Goal: Register for event/course

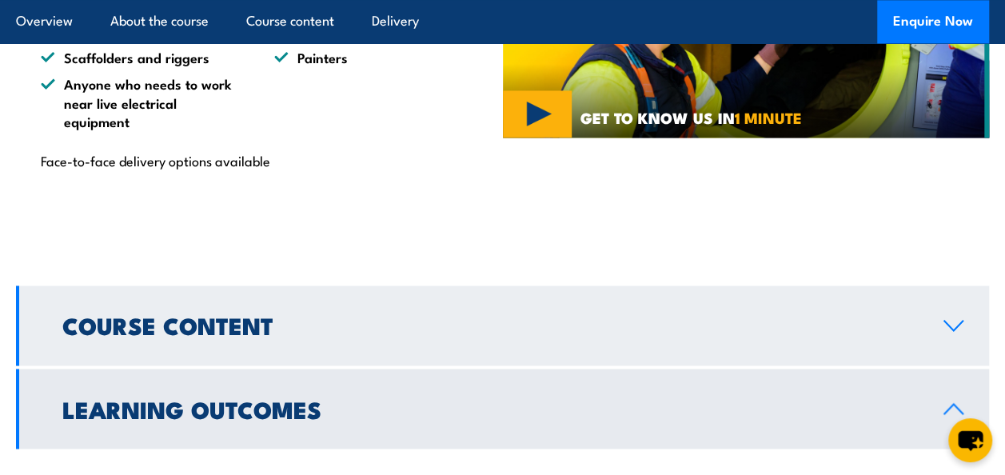
click at [956, 319] on icon at bounding box center [953, 325] width 22 height 13
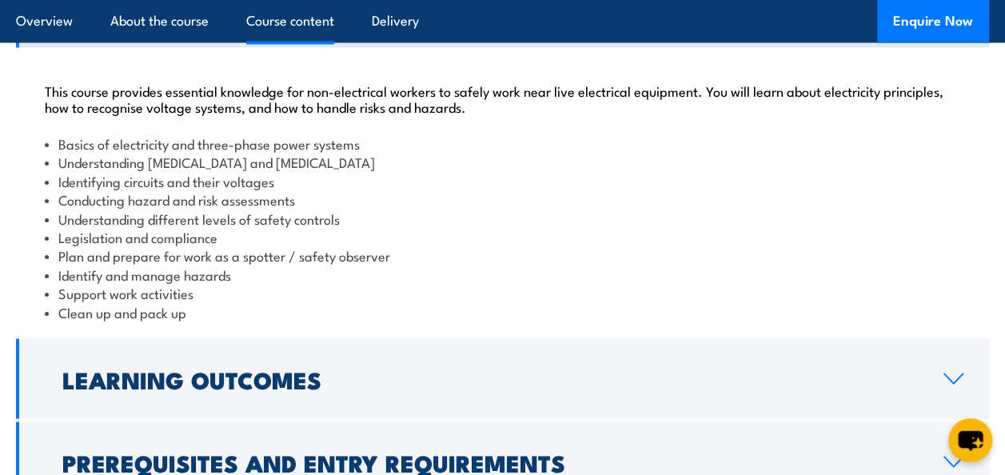
scroll to position [1492, 0]
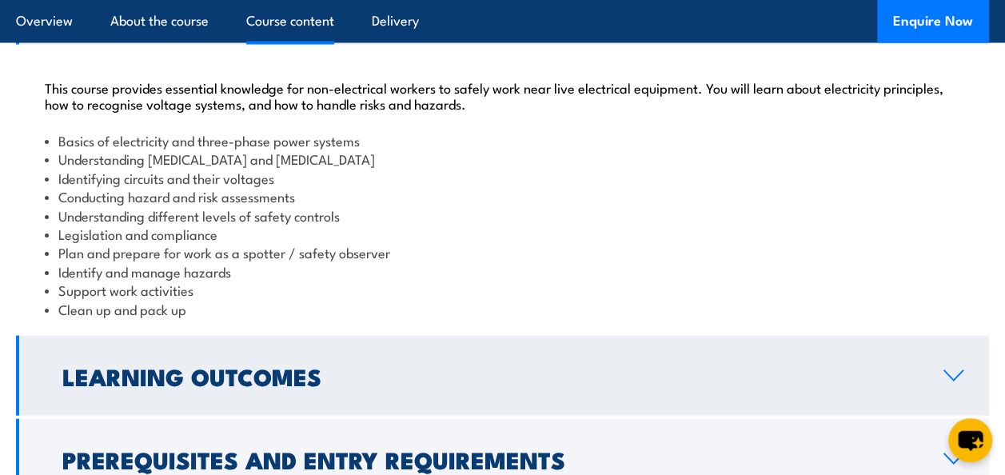
click at [882, 374] on link "Learning Outcomes" at bounding box center [502, 375] width 973 height 80
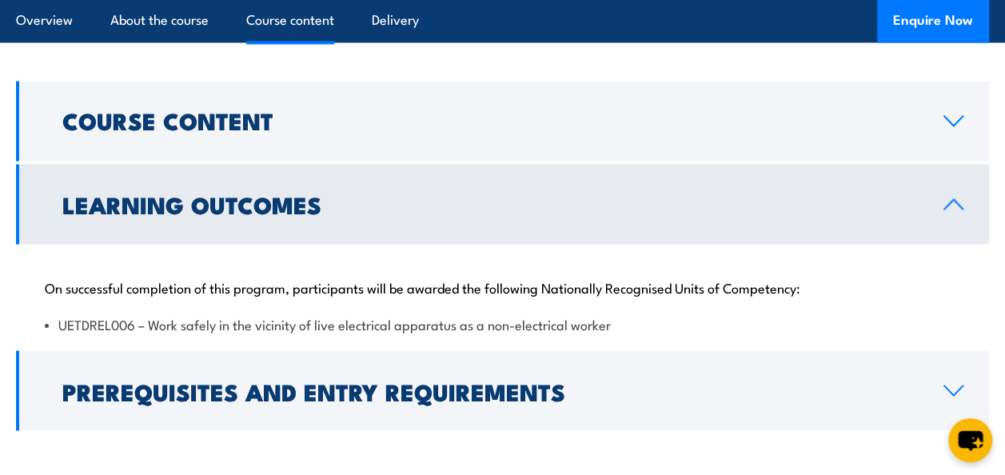
scroll to position [1372, 0]
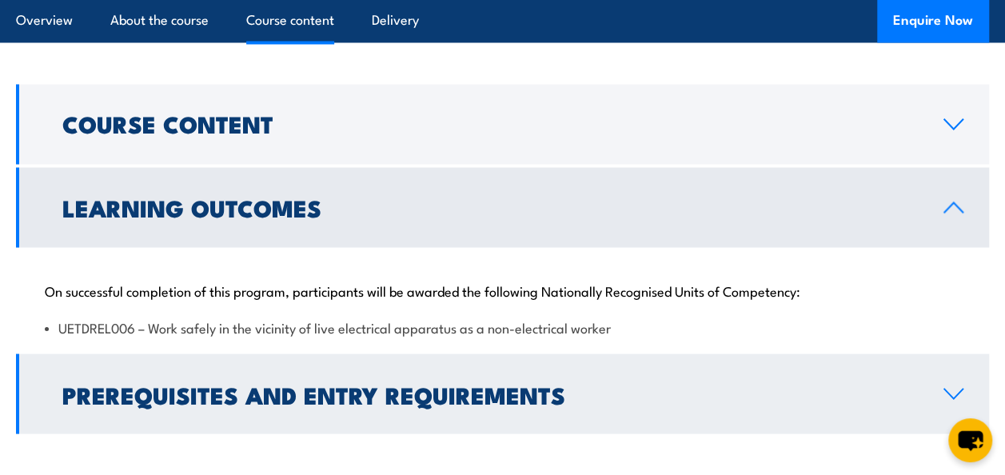
click at [935, 364] on link "Prerequisites and Entry Requirements" at bounding box center [502, 393] width 973 height 80
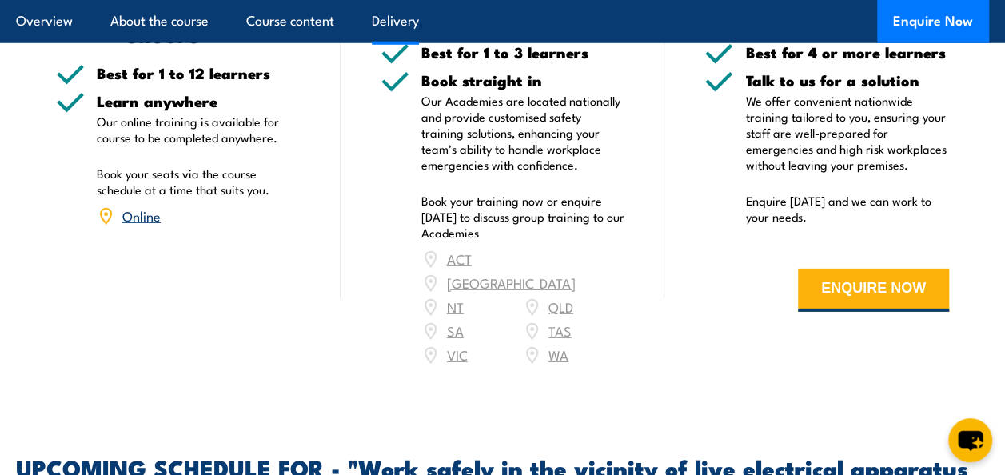
scroll to position [2294, 0]
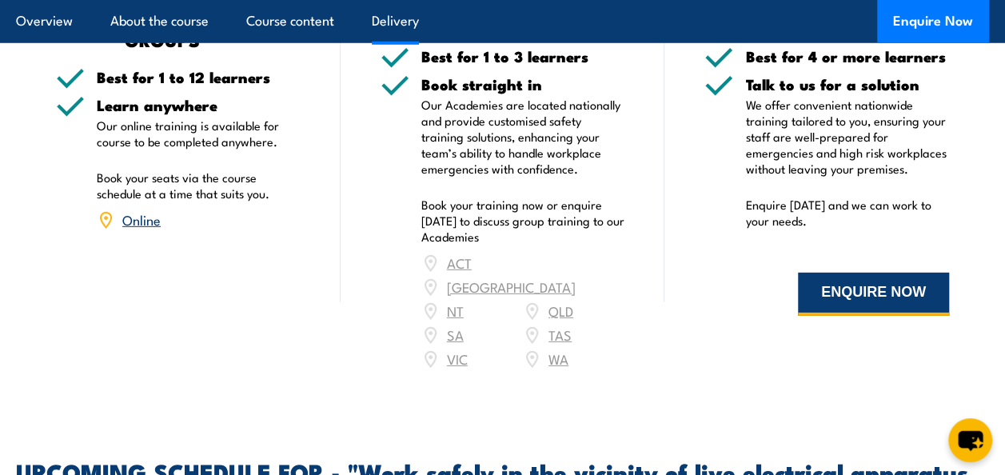
click at [879, 273] on button "ENQUIRE NOW" at bounding box center [873, 294] width 151 height 43
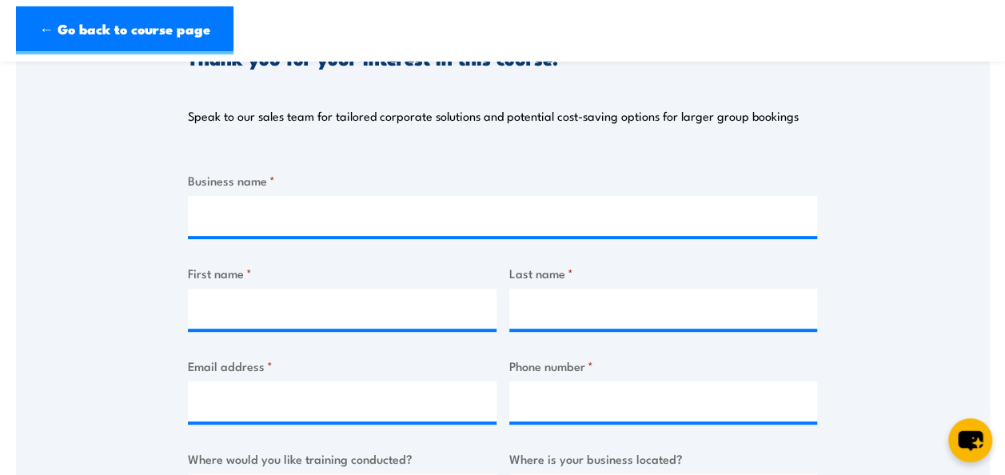
scroll to position [255, 0]
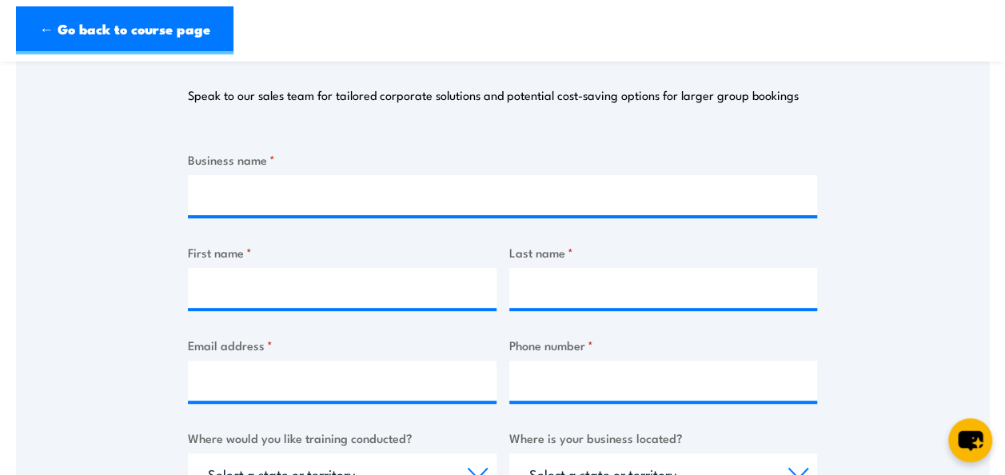
click at [626, 159] on label "Business name *" at bounding box center [502, 159] width 629 height 18
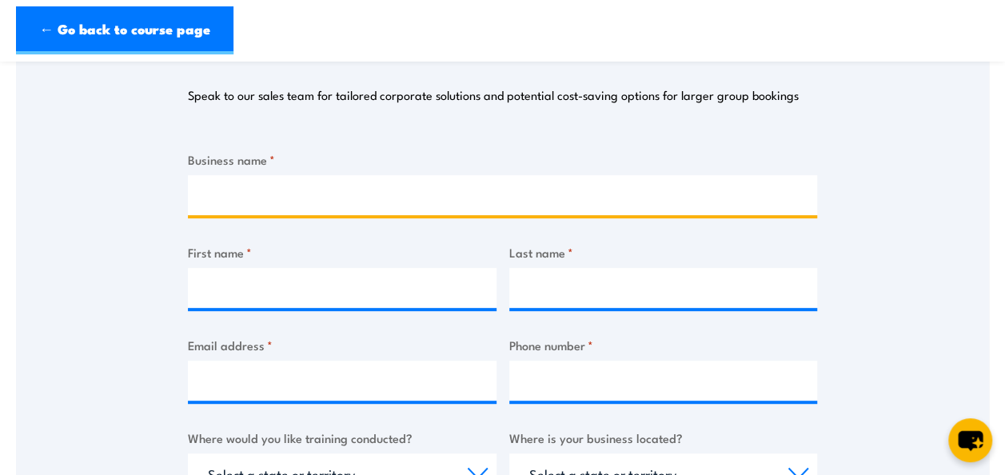
click at [626, 175] on input "Business name *" at bounding box center [502, 195] width 629 height 40
click at [629, 184] on input "Business name *" at bounding box center [502, 195] width 629 height 40
type input "Sydney Civil"
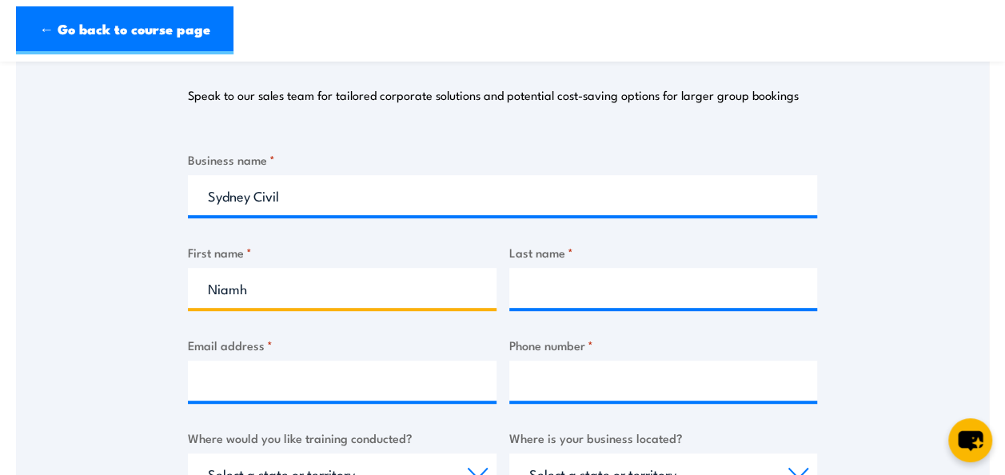
type input "Niamh"
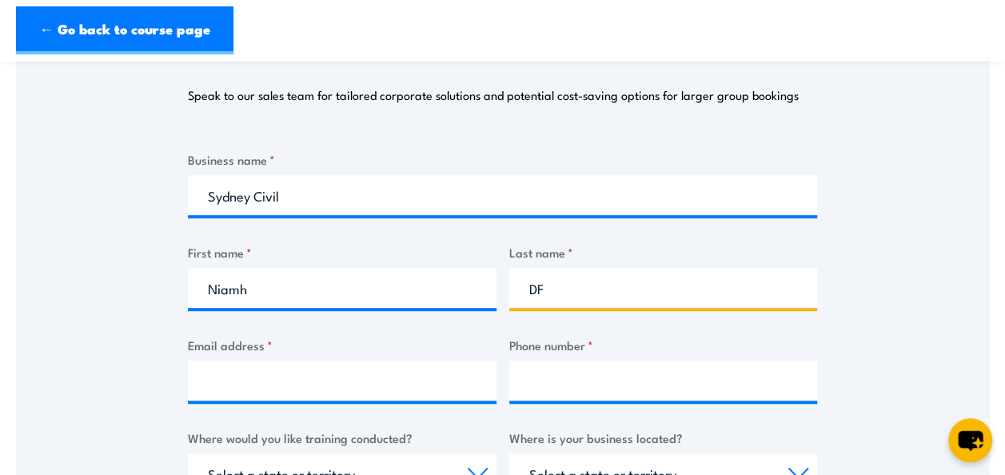
type input "D"
type input "Flood"
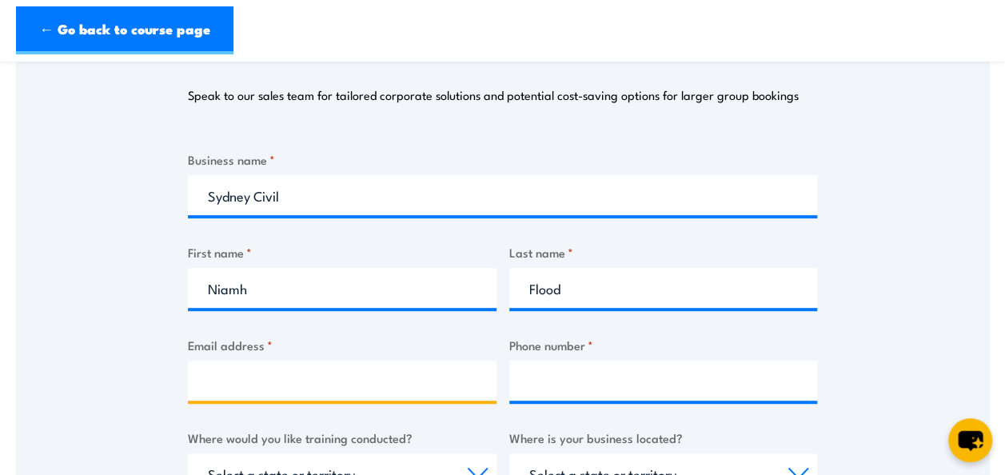
click at [328, 386] on input "Email address *" at bounding box center [342, 380] width 309 height 40
type input "niamhf@sydneycivil.com"
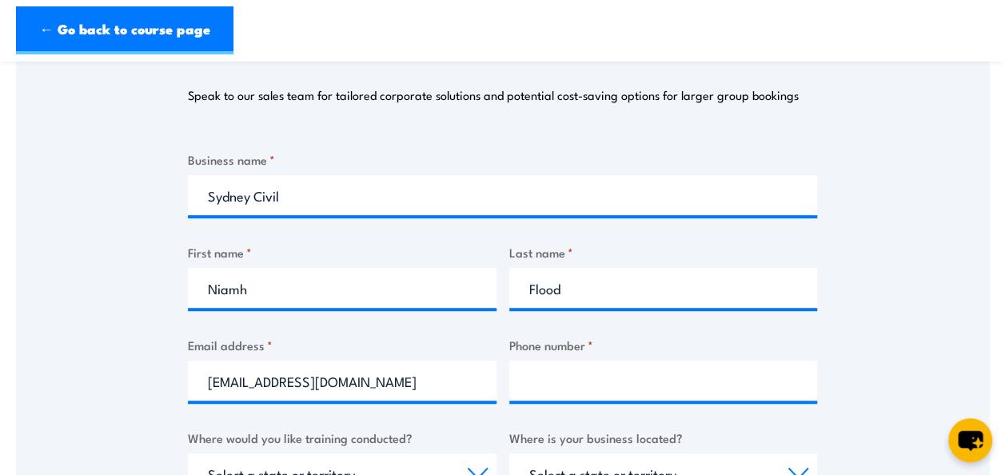
type input "0434138525"
click at [82, 325] on div "Thank you for your interest in this course. Speak to our sales team for tailore…" at bounding box center [502, 371] width 973 height 799
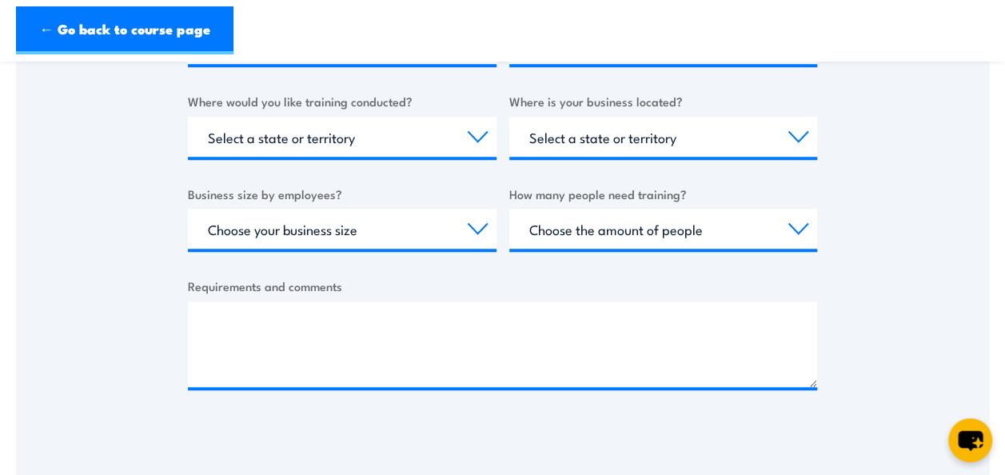
scroll to position [511, 0]
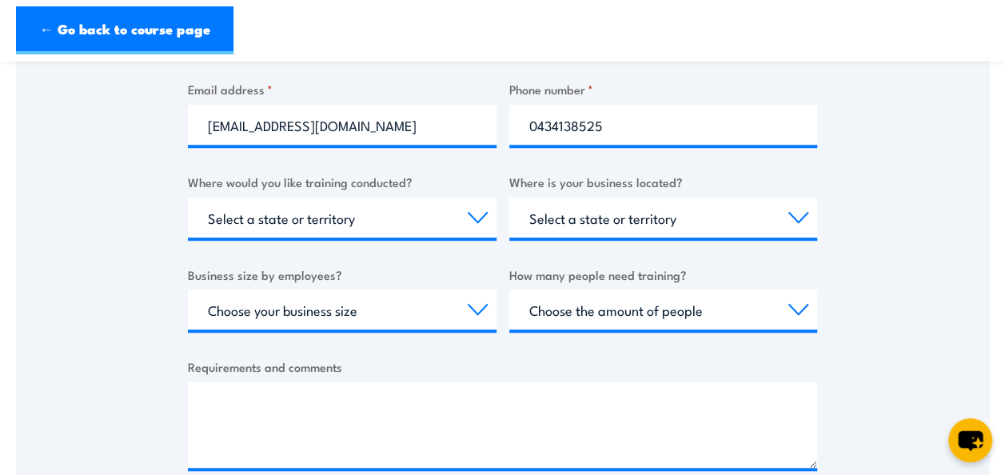
click at [377, 191] on div "Where would you like training conducted? Select a state or territory Nationally…" at bounding box center [342, 205] width 309 height 65
click at [375, 208] on select "Select a state or territory Nationally - multiple locations QLD NSW VIC SA ACT …" at bounding box center [342, 217] width 309 height 40
select select "[GEOGRAPHIC_DATA]"
click at [188, 197] on select "Select a state or territory Nationally - multiple locations QLD NSW VIC SA ACT …" at bounding box center [342, 217] width 309 height 40
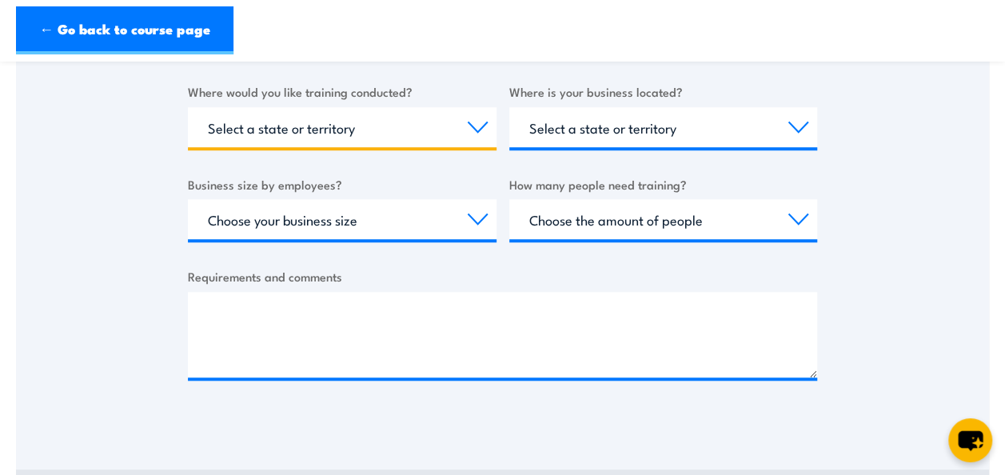
scroll to position [599, 0]
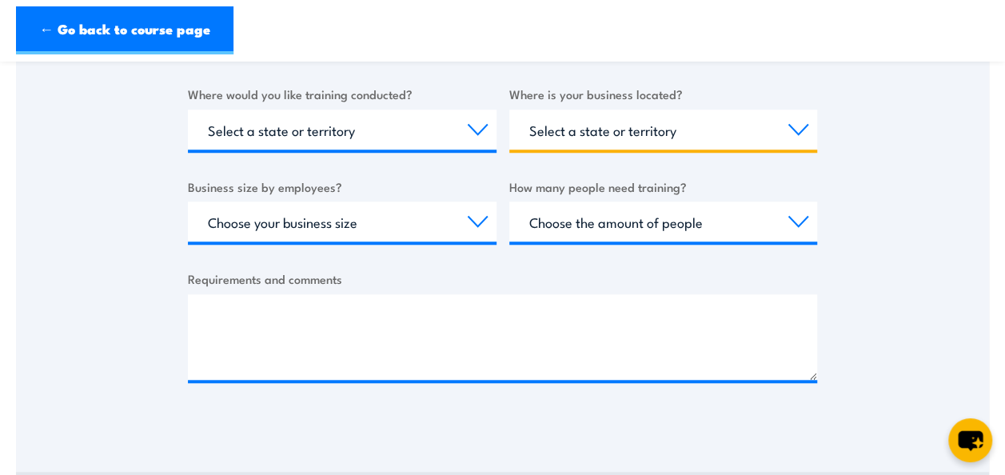
click at [799, 135] on select "Select a state or territory QLD NSW VIC SA ACT WA TAS NT" at bounding box center [663, 130] width 309 height 40
select select "[GEOGRAPHIC_DATA]"
click at [509, 110] on select "Select a state or territory QLD NSW VIC SA ACT WA TAS NT" at bounding box center [663, 130] width 309 height 40
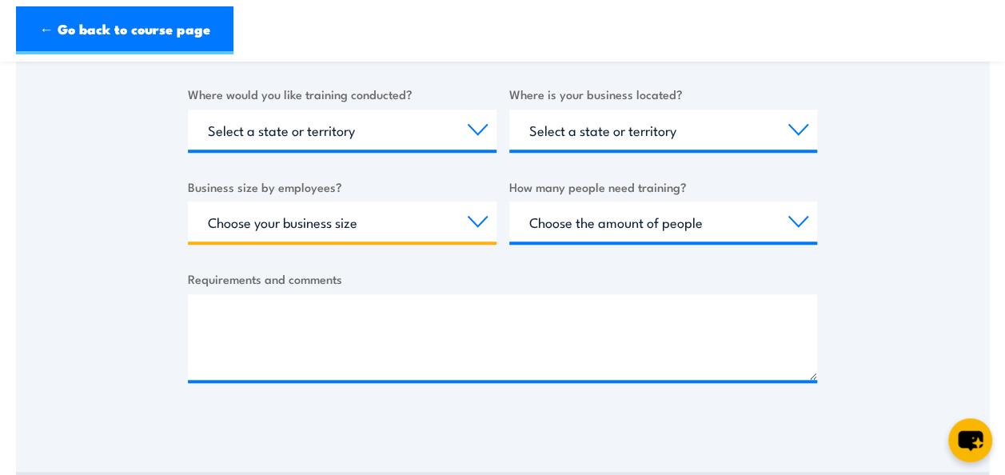
click at [344, 214] on select "Choose your business size 1 to 19 20 to 199 200+" at bounding box center [342, 221] width 309 height 40
select select "20 to 199"
click at [188, 201] on select "Choose your business size 1 to 19 20 to 199 200+" at bounding box center [342, 221] width 309 height 40
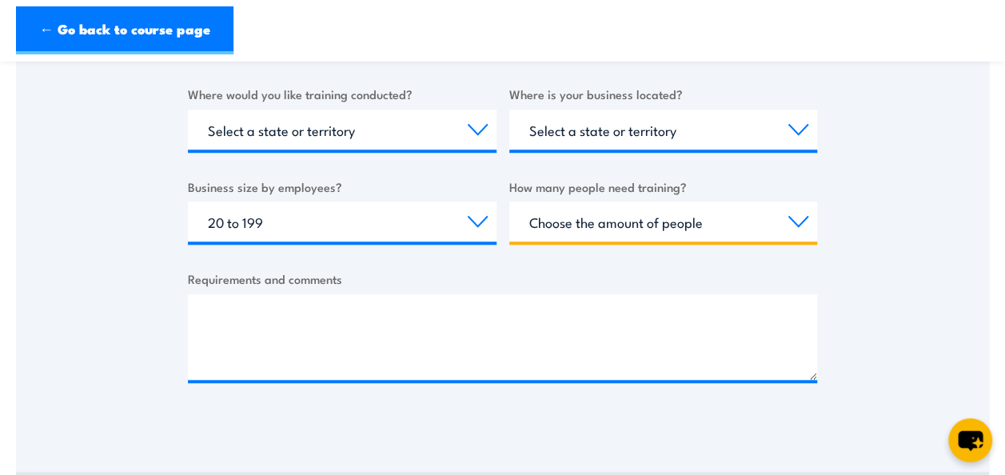
click at [643, 229] on select "Choose the amount of people 1 to 4 5 to 19 20+" at bounding box center [663, 221] width 309 height 40
select select "20+"
click at [509, 201] on select "Choose the amount of people 1 to 4 5 to 19 20+" at bounding box center [663, 221] width 309 height 40
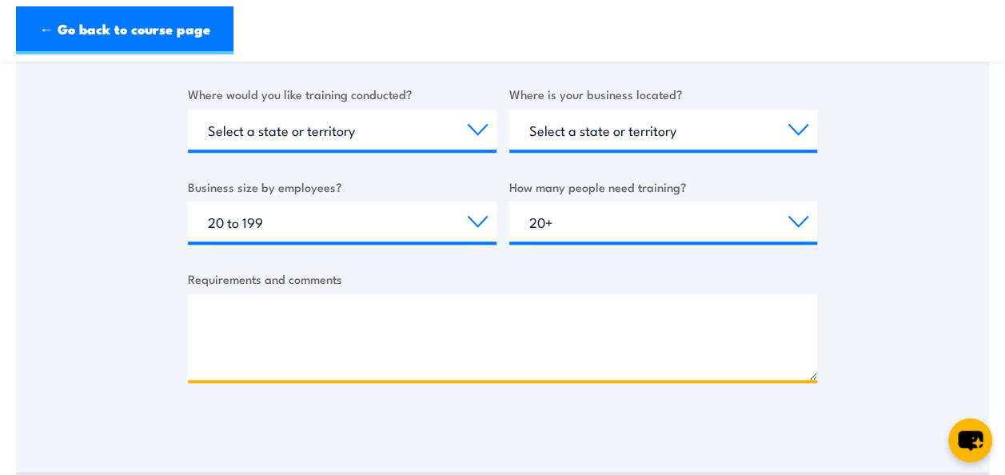
click at [599, 337] on textarea "Requirements and comments" at bounding box center [502, 337] width 629 height 86
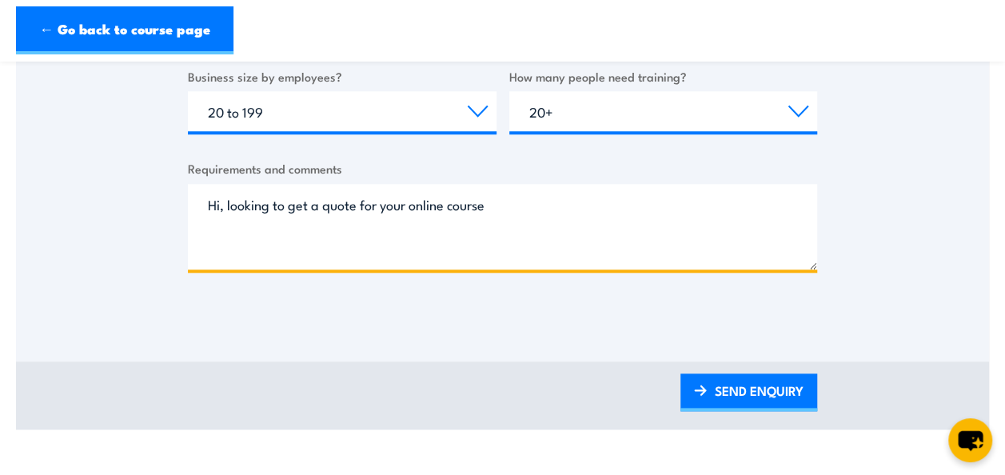
scroll to position [683, 0]
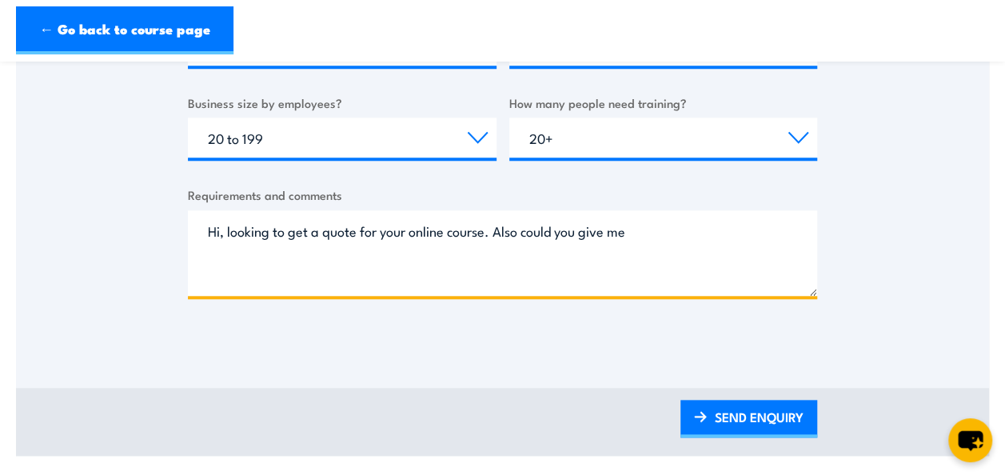
drag, startPoint x: 641, startPoint y: 229, endPoint x: 227, endPoint y: 229, distance: 414.0
click at [227, 229] on textarea "Hi, looking to get a quote for your online course. Also could you give me" at bounding box center [502, 253] width 629 height 86
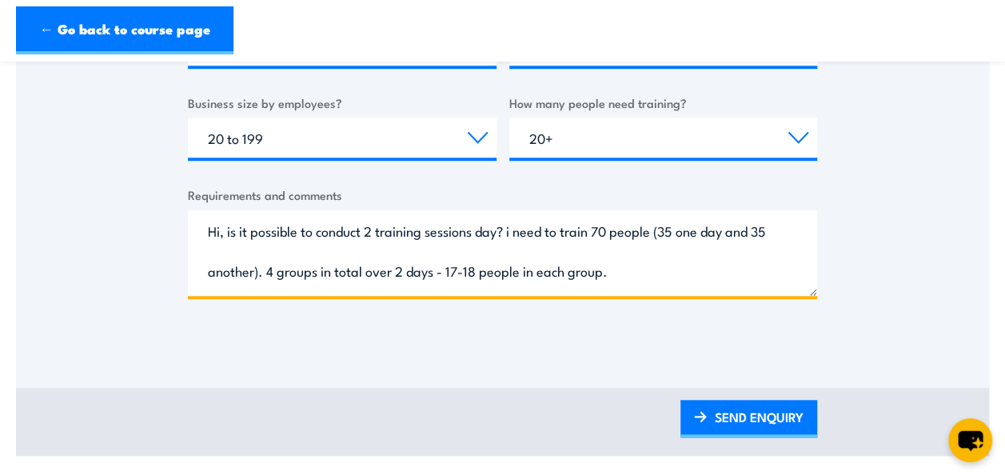
drag, startPoint x: 664, startPoint y: 272, endPoint x: 168, endPoint y: 190, distance: 503.0
click at [668, 256] on textarea "Hi, is it possible to conduct 2 training sessions day? i need to train 70 peopl…" at bounding box center [502, 253] width 629 height 86
drag, startPoint x: 646, startPoint y: 268, endPoint x: 205, endPoint y: 205, distance: 445.7
click at [205, 205] on div "Requirements and comments Hi, is it possible to conduct 2 training sessions day…" at bounding box center [502, 240] width 629 height 110
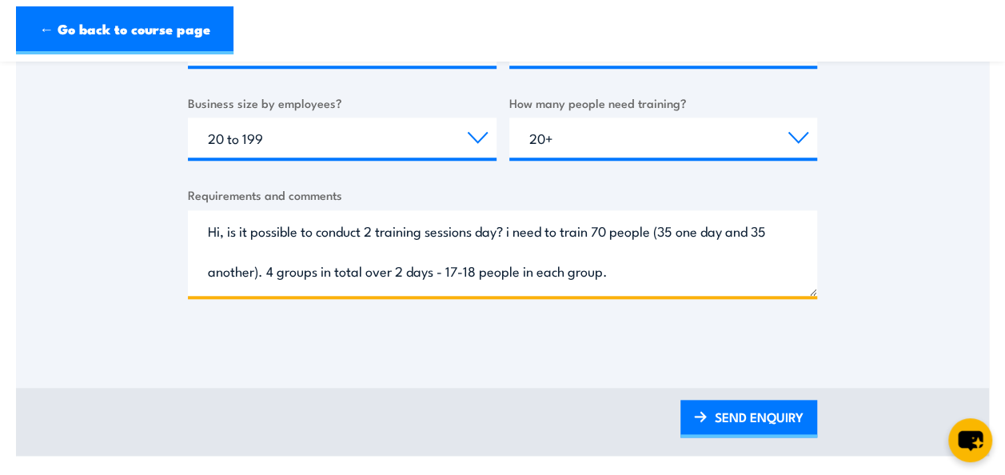
paste textarea "It is possible to conduct two training sessions per day. I need to train a tota…"
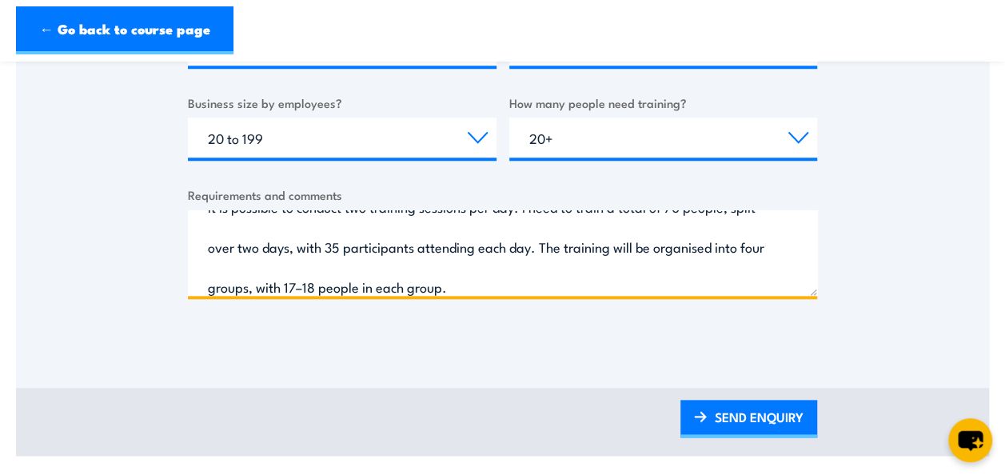
scroll to position [0, 0]
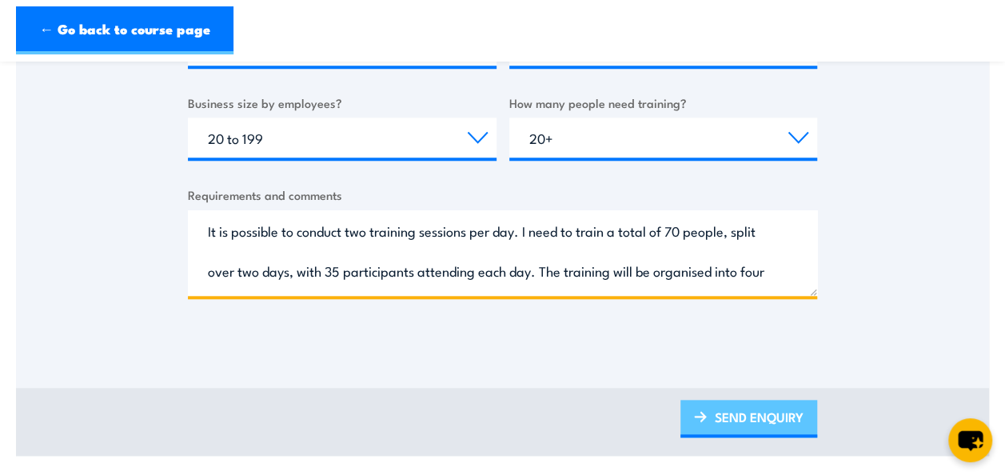
type textarea "It is possible to conduct two training sessions per day. I need to train a tota…"
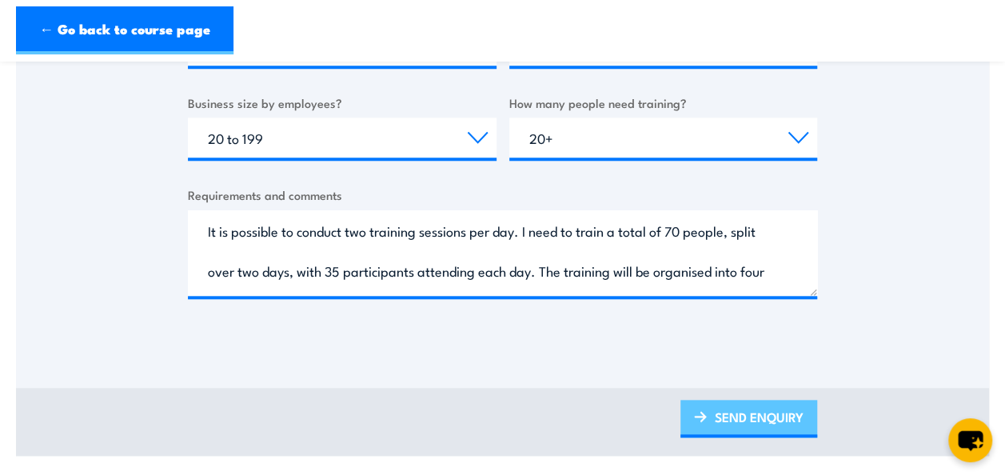
click at [766, 417] on link "SEND ENQUIRY" at bounding box center [748, 419] width 137 height 38
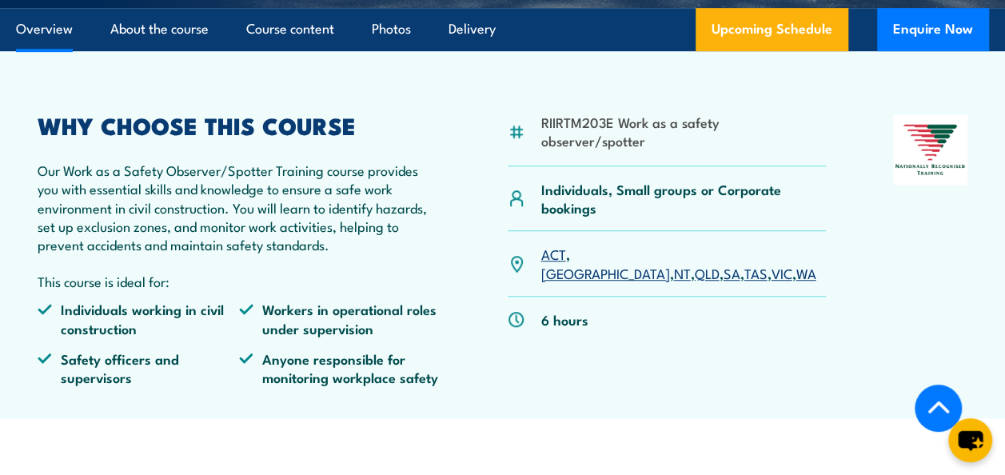
click at [695, 352] on div "RIIRTM203E Work as a safety observer/spotter Individuals, Small groups or Corpo…" at bounding box center [666, 256] width 317 height 285
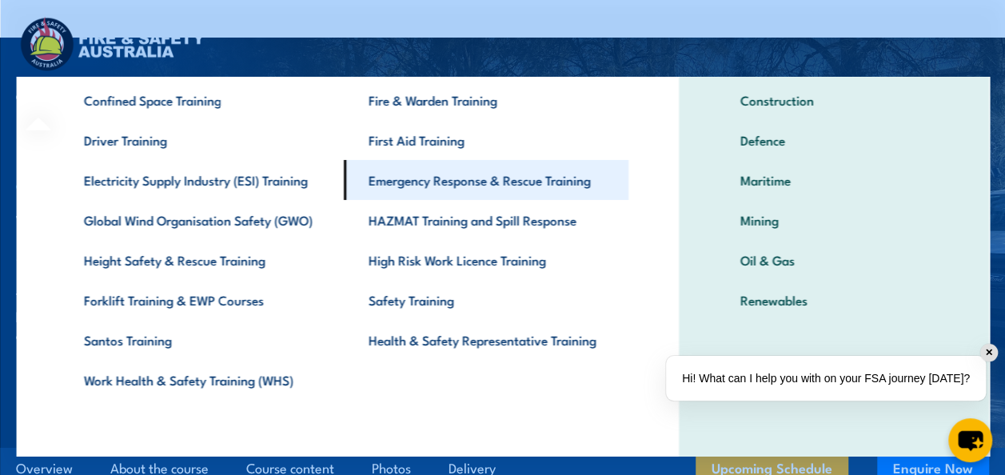
scroll to position [126, 0]
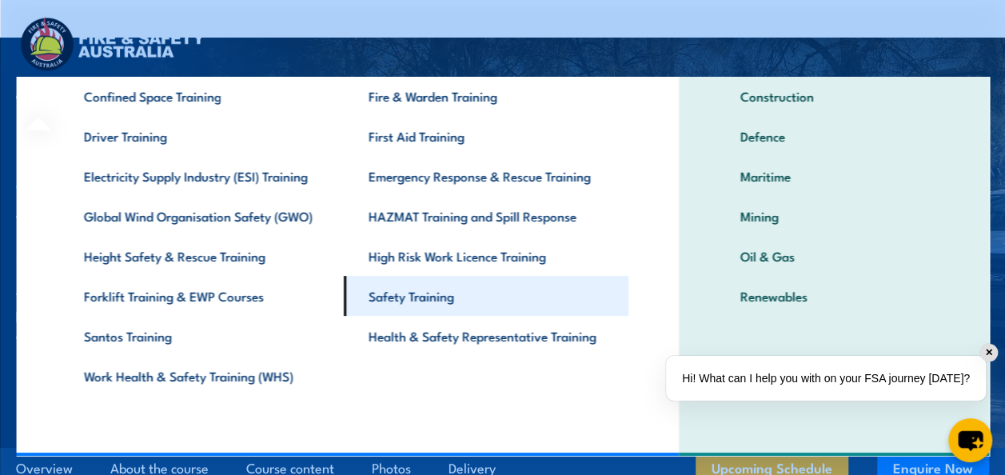
click at [419, 294] on link "Safety Training" at bounding box center [485, 296] width 285 height 40
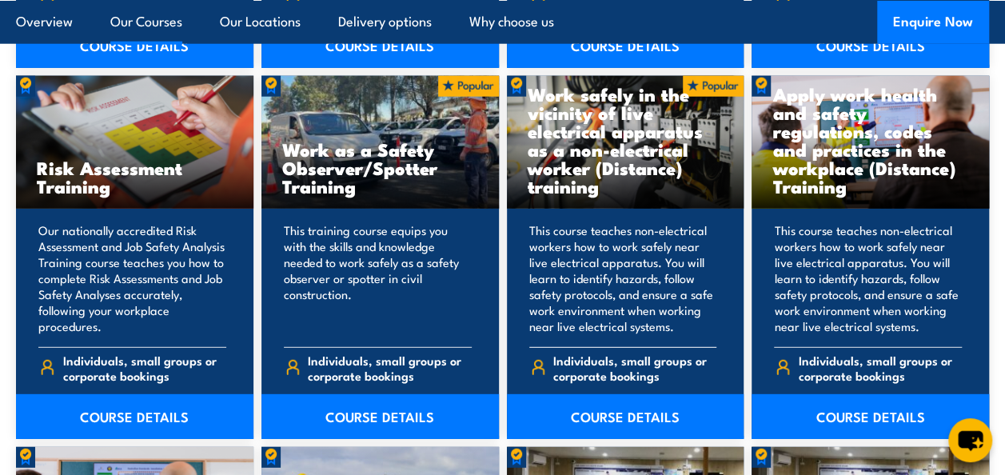
scroll to position [2075, 0]
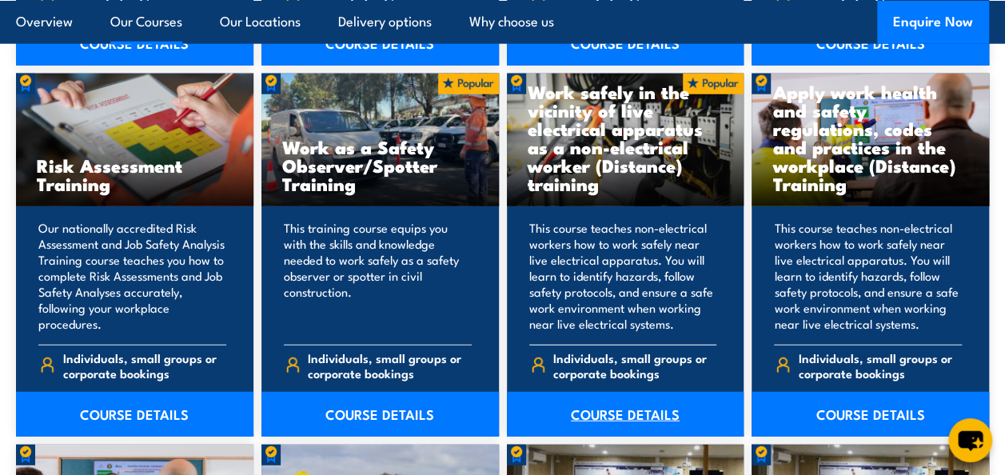
click at [644, 401] on link "COURSE DETAILS" at bounding box center [625, 414] width 237 height 45
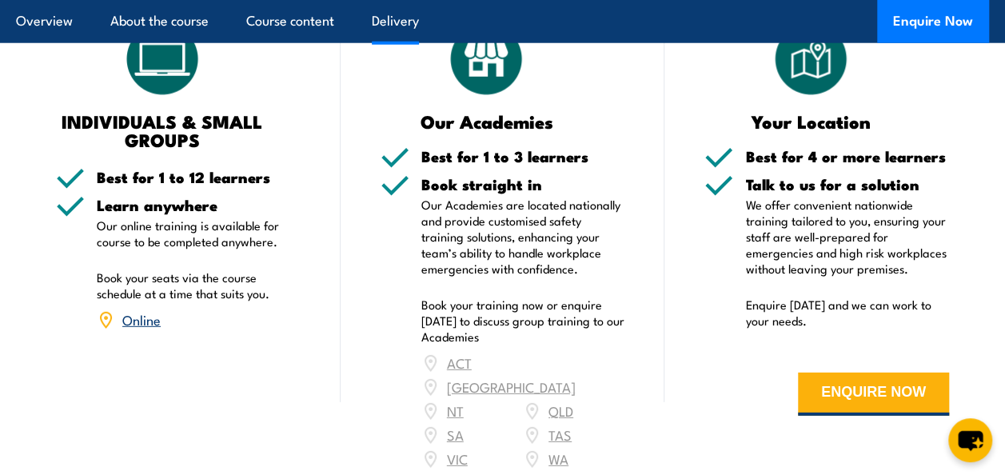
scroll to position [2109, 0]
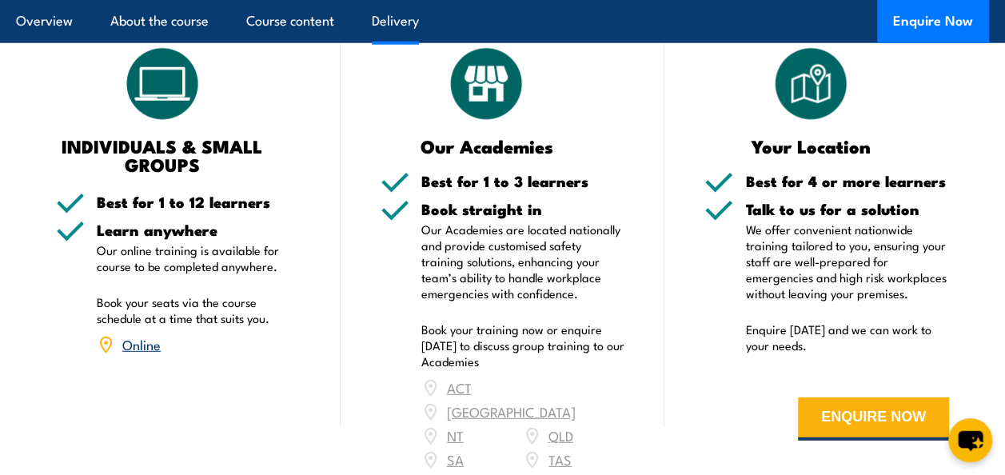
click at [150, 334] on link "Online" at bounding box center [141, 343] width 38 height 19
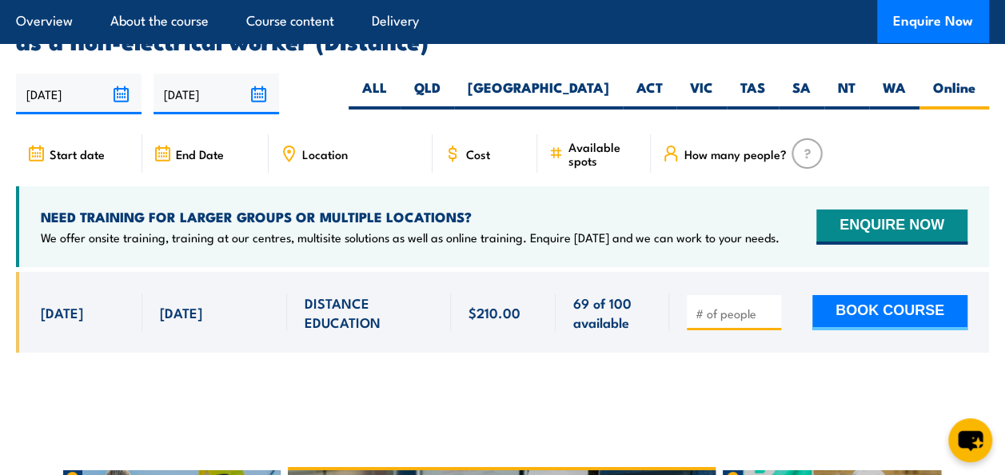
scroll to position [2687, 0]
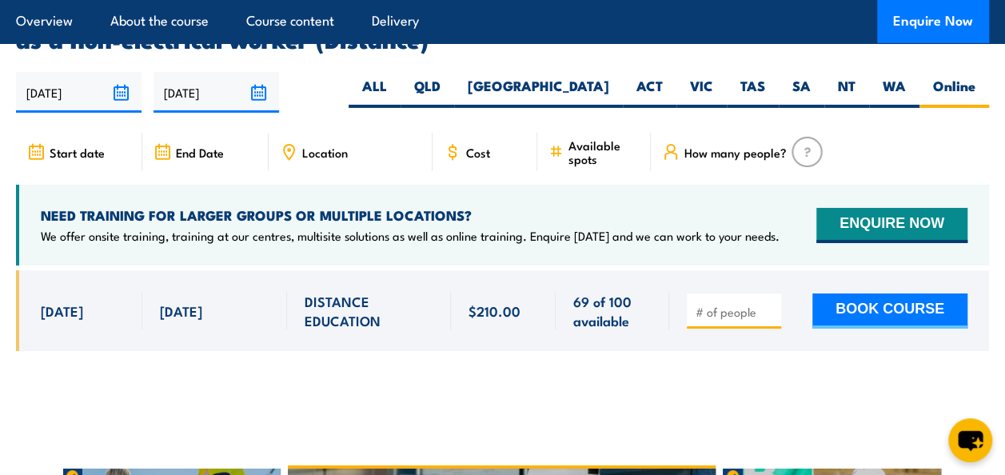
click at [722, 304] on input "number" at bounding box center [735, 312] width 80 height 16
click at [770, 304] on input "1" at bounding box center [735, 312] width 80 height 16
click at [770, 304] on input "2" at bounding box center [735, 312] width 80 height 16
click at [770, 304] on input "16" at bounding box center [735, 312] width 80 height 16
type input "1"
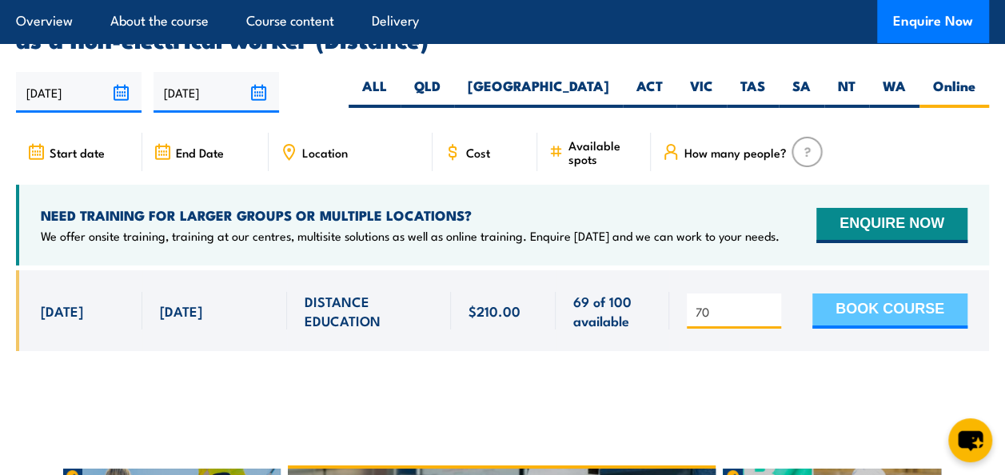
click at [886, 293] on button "BOOK COURSE" at bounding box center [889, 310] width 155 height 35
type input "7"
type input "69"
click at [886, 293] on button "BOOK COURSE" at bounding box center [889, 310] width 155 height 35
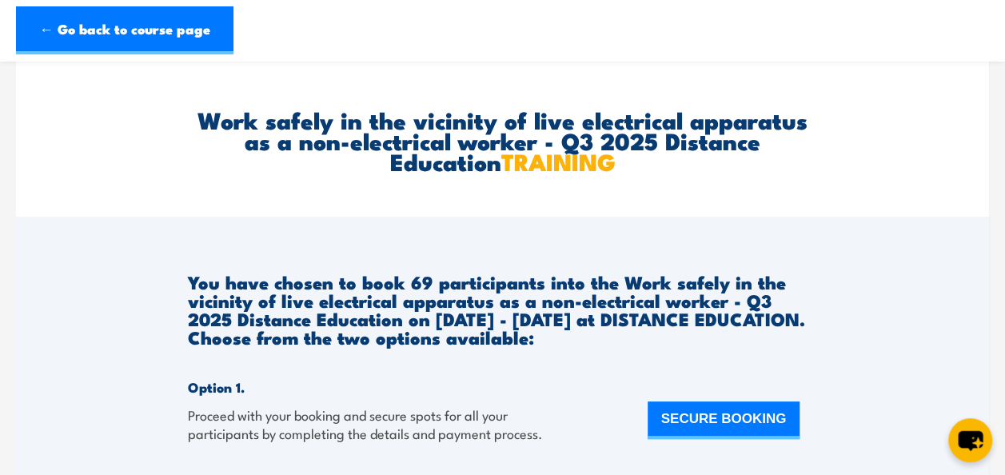
scroll to position [78, 0]
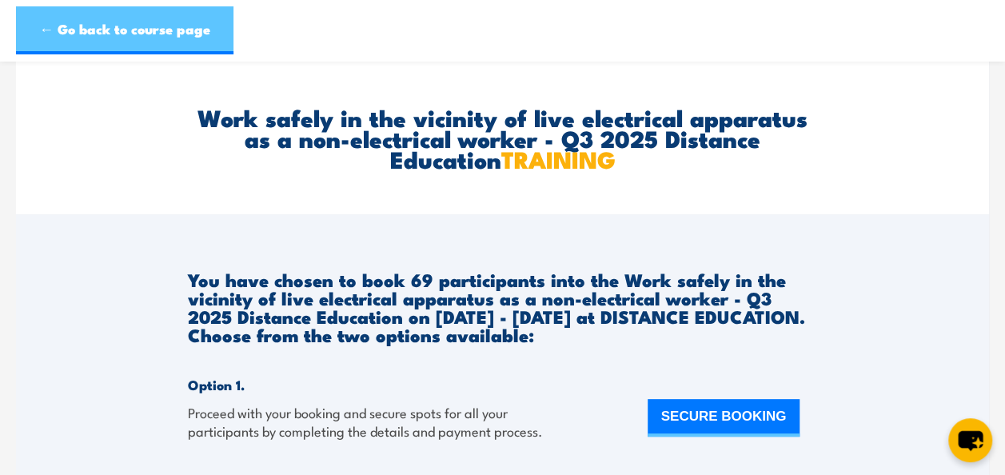
click at [160, 31] on link "← Go back to course page" at bounding box center [124, 30] width 217 height 48
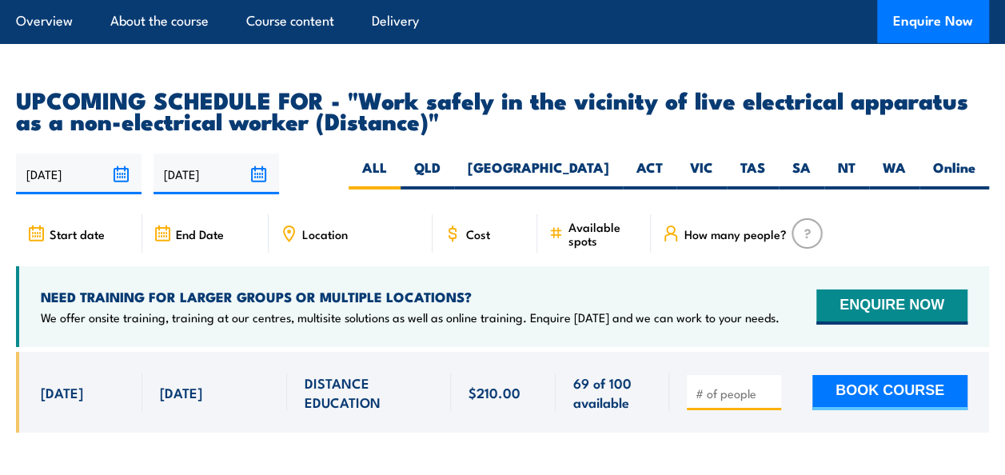
scroll to position [2632, 0]
